Goal: Contribute content

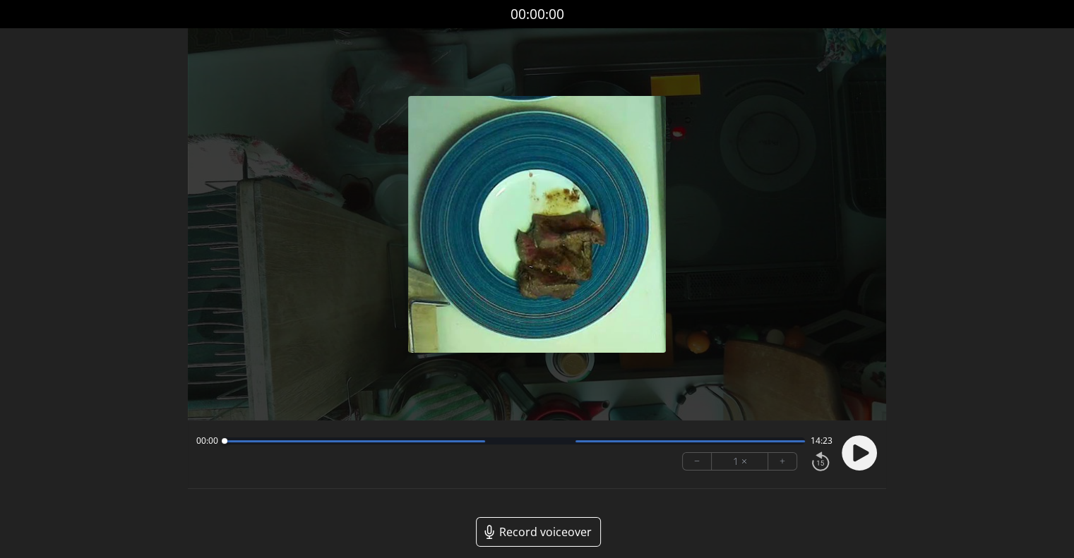
click at [664, 510] on div "Permission to record audio We need to use the microphone to record your voiceov…" at bounding box center [537, 298] width 698 height 541
click at [857, 461] on circle at bounding box center [858, 453] width 35 height 35
click at [775, 457] on button "+" at bounding box center [782, 461] width 28 height 17
click at [788, 465] on button "+" at bounding box center [782, 461] width 28 height 17
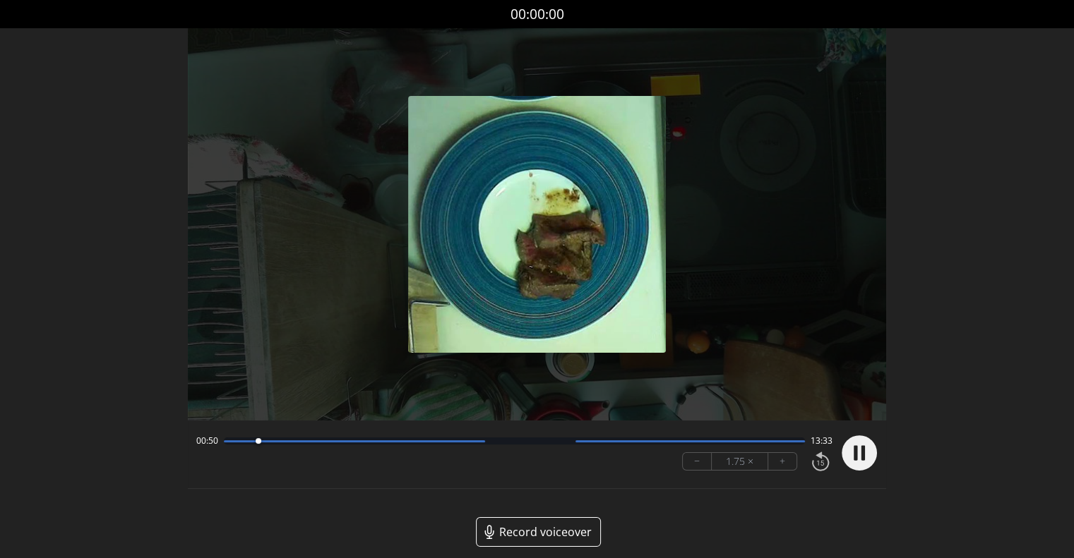
click at [788, 465] on button "+" at bounding box center [782, 461] width 28 height 17
